Goal: Transaction & Acquisition: Subscribe to service/newsletter

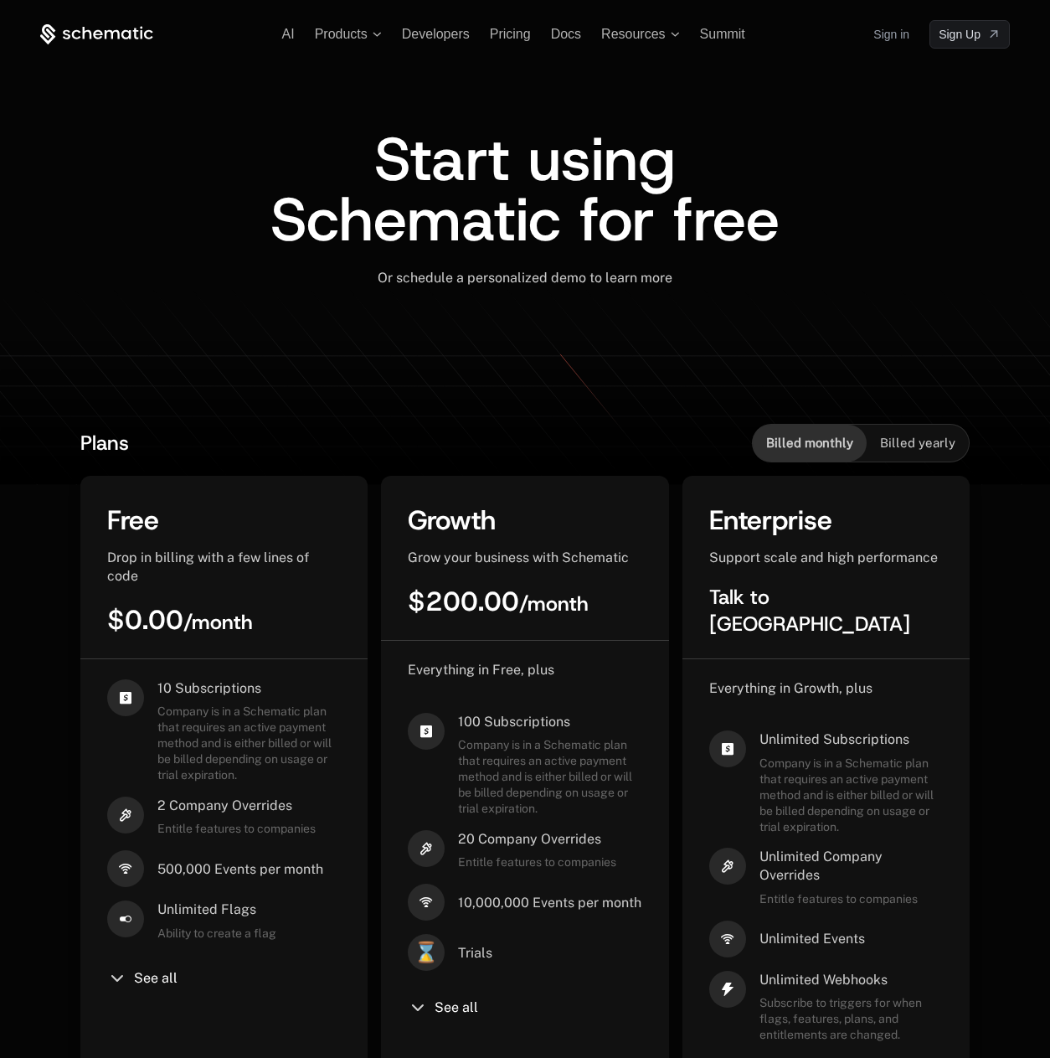
click at [894, 37] on link "Sign in" at bounding box center [892, 34] width 36 height 27
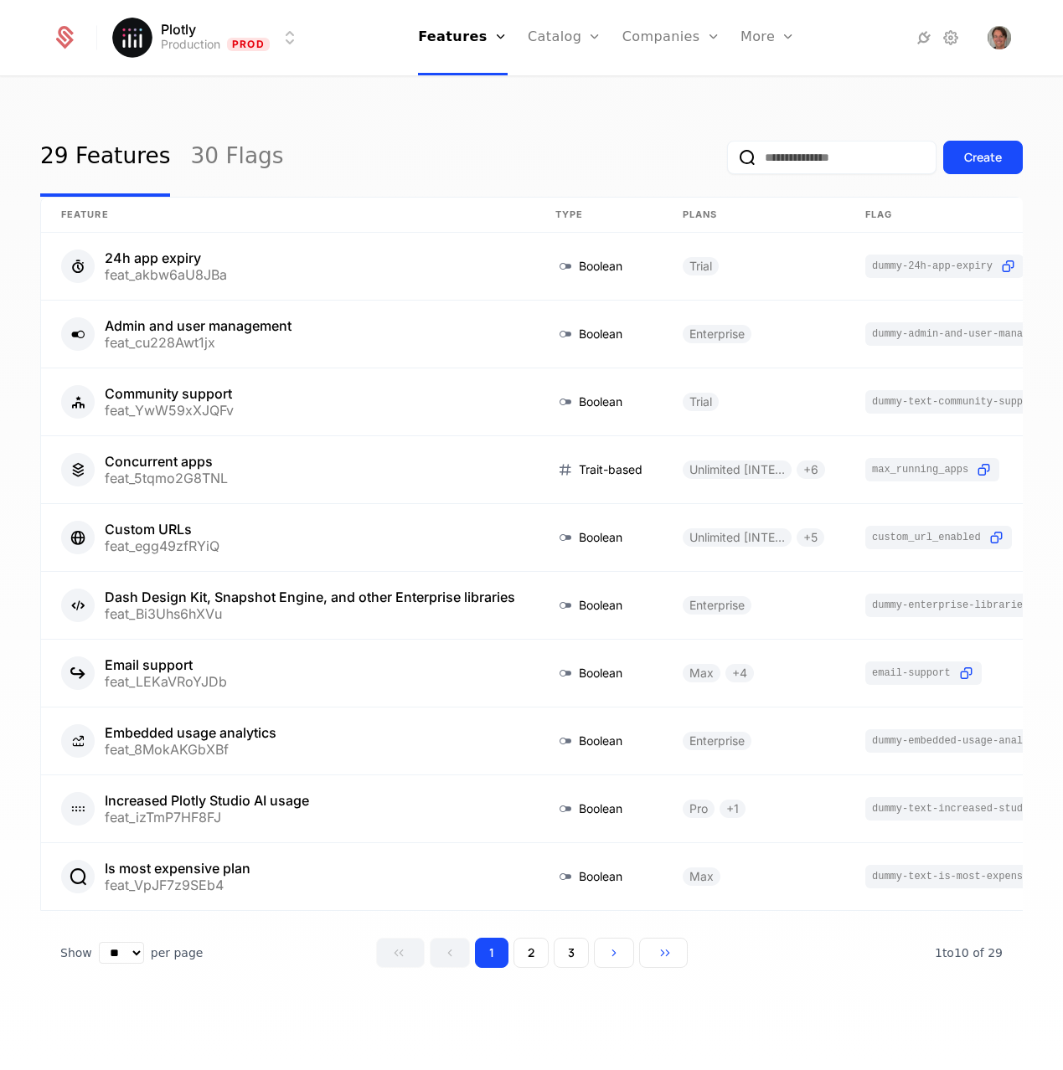
click at [575, 85] on link "Plans" at bounding box center [591, 81] width 86 height 13
